Goal: Task Accomplishment & Management: Use online tool/utility

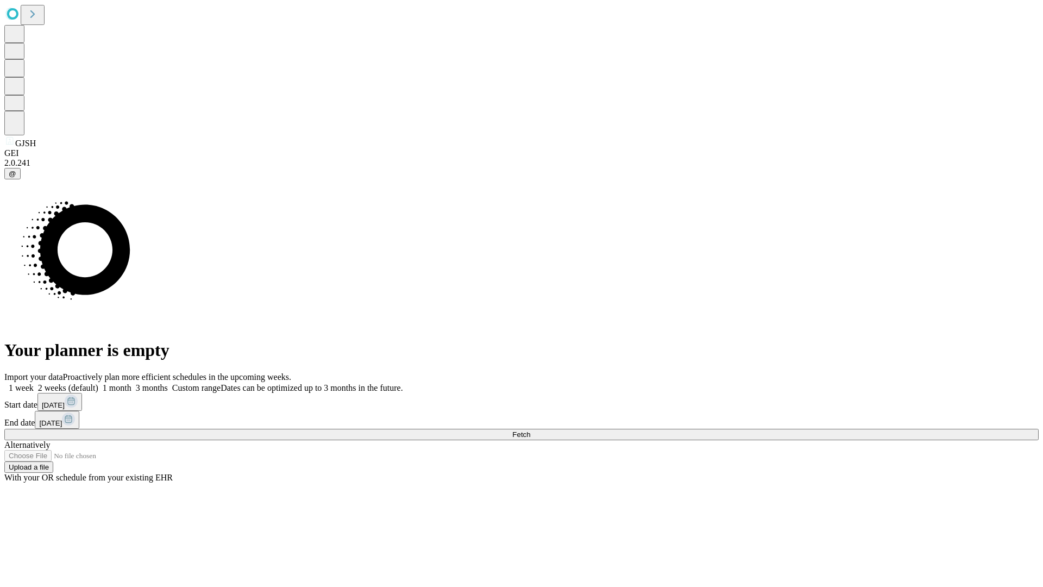
click at [530, 430] on span "Fetch" at bounding box center [521, 434] width 18 height 8
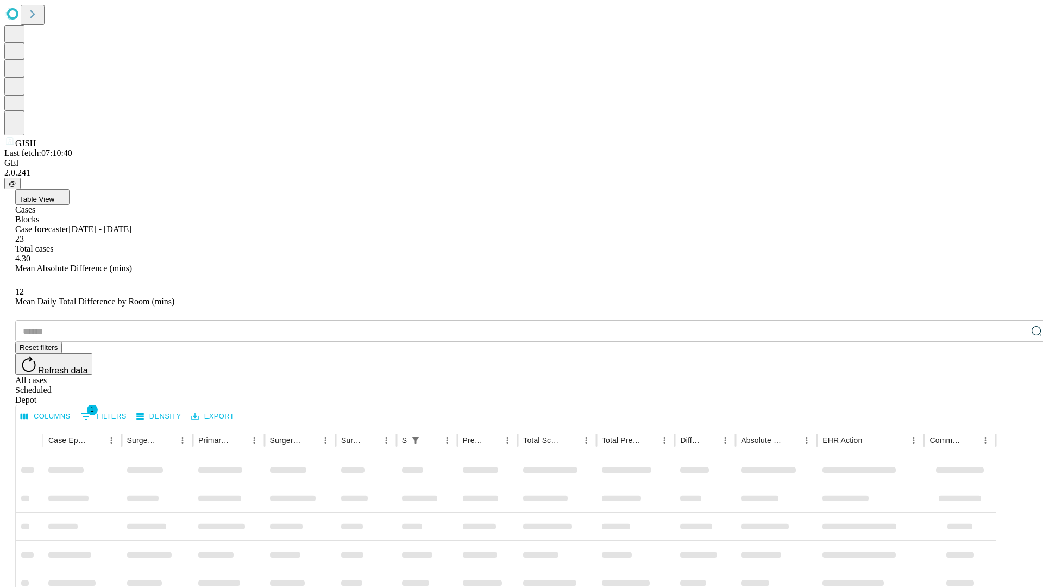
click at [1014, 395] on div "Depot" at bounding box center [532, 400] width 1034 height 10
